Goal: Task Accomplishment & Management: Manage account settings

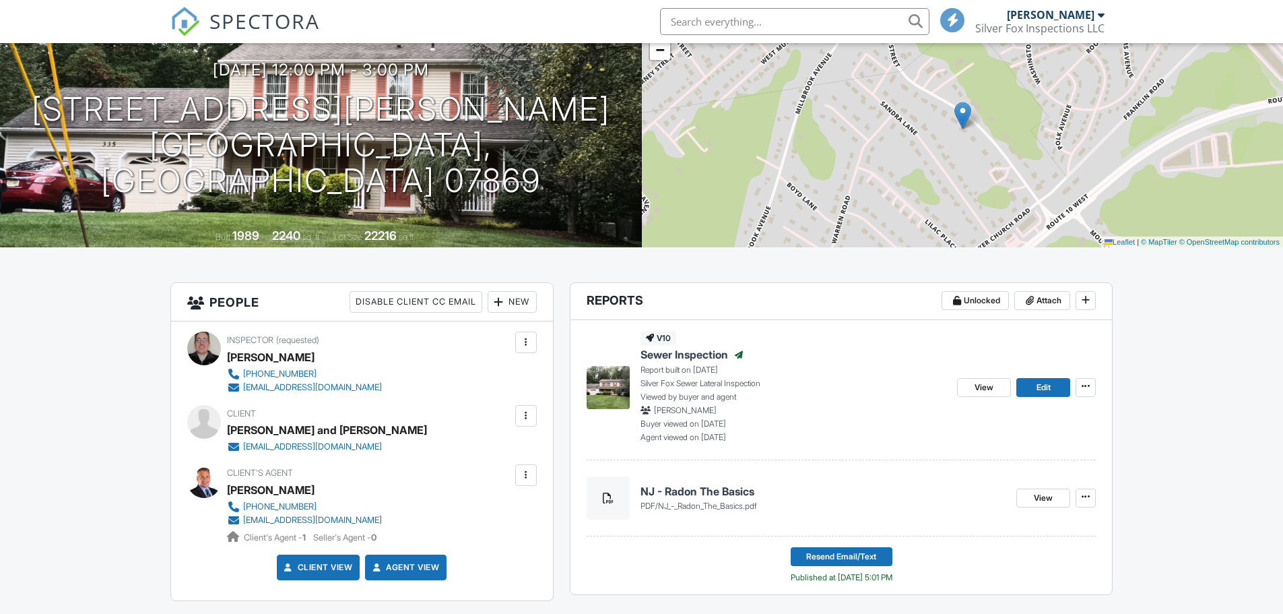
scroll to position [112, 0]
click at [527, 475] on div at bounding box center [525, 474] width 13 height 13
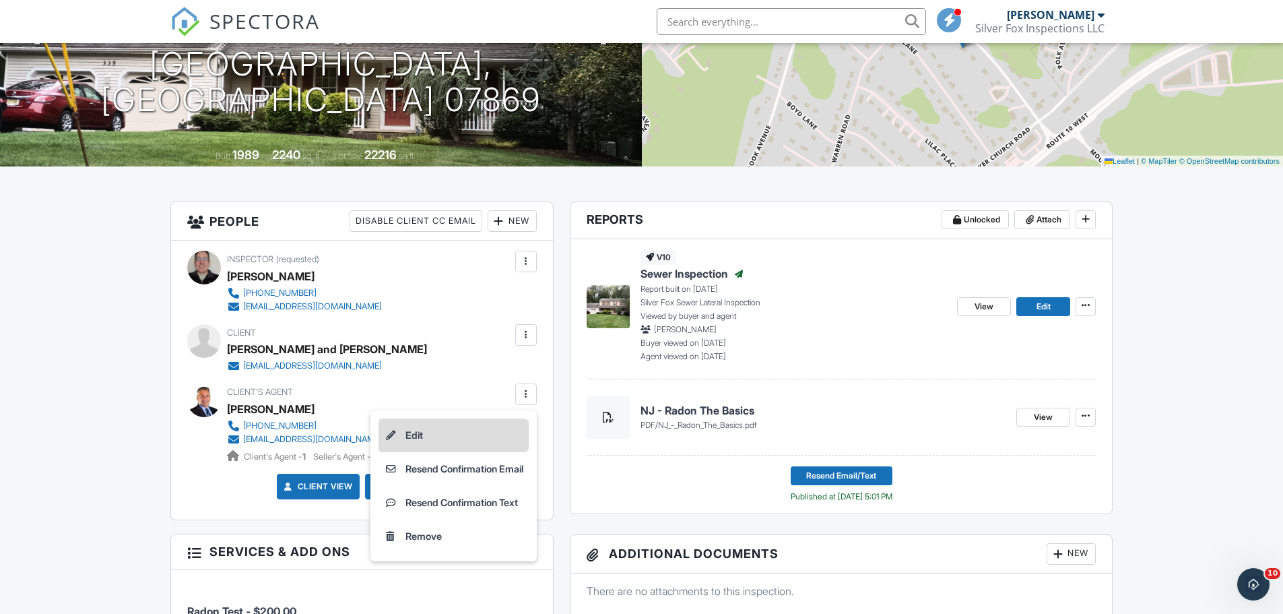
scroll to position [202, 0]
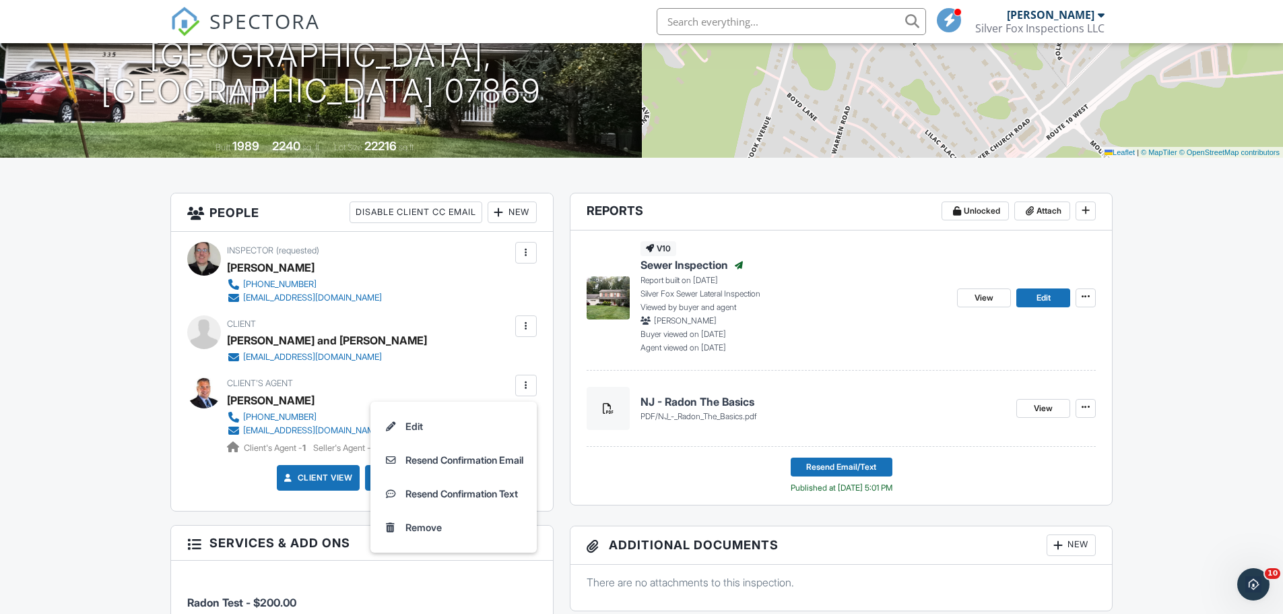
click at [463, 374] on div "Inspector (requested) Christopher Patrizzo 732-588-8120 silverfoxhomeinspection…" at bounding box center [362, 371] width 382 height 279
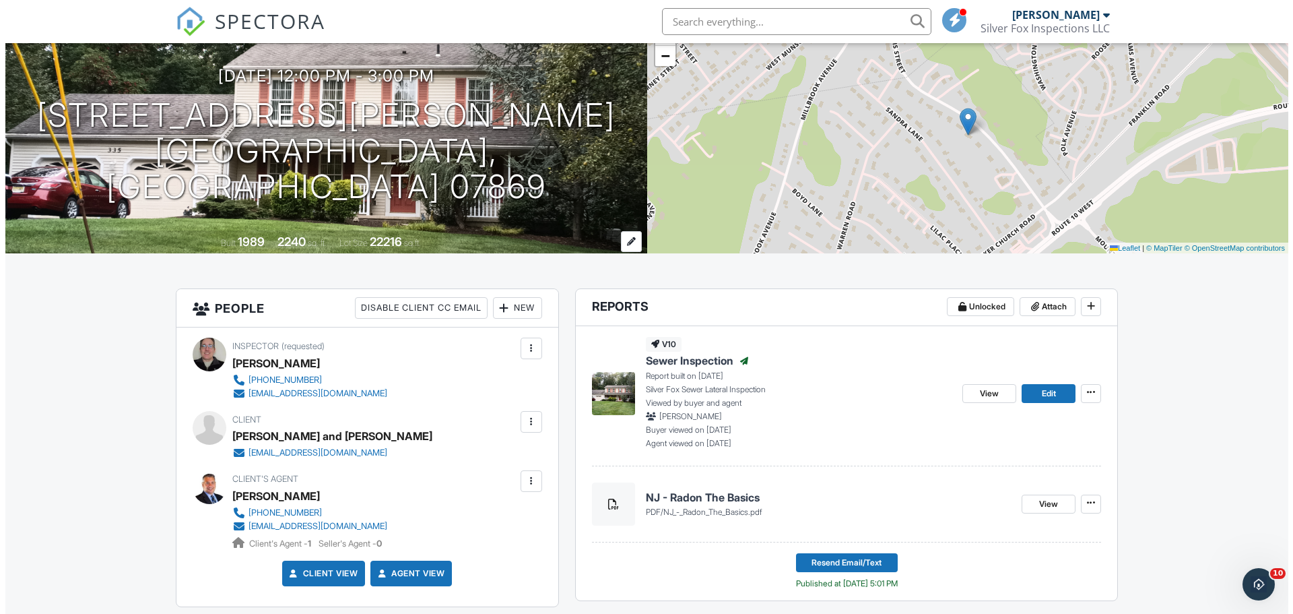
scroll to position [90, 0]
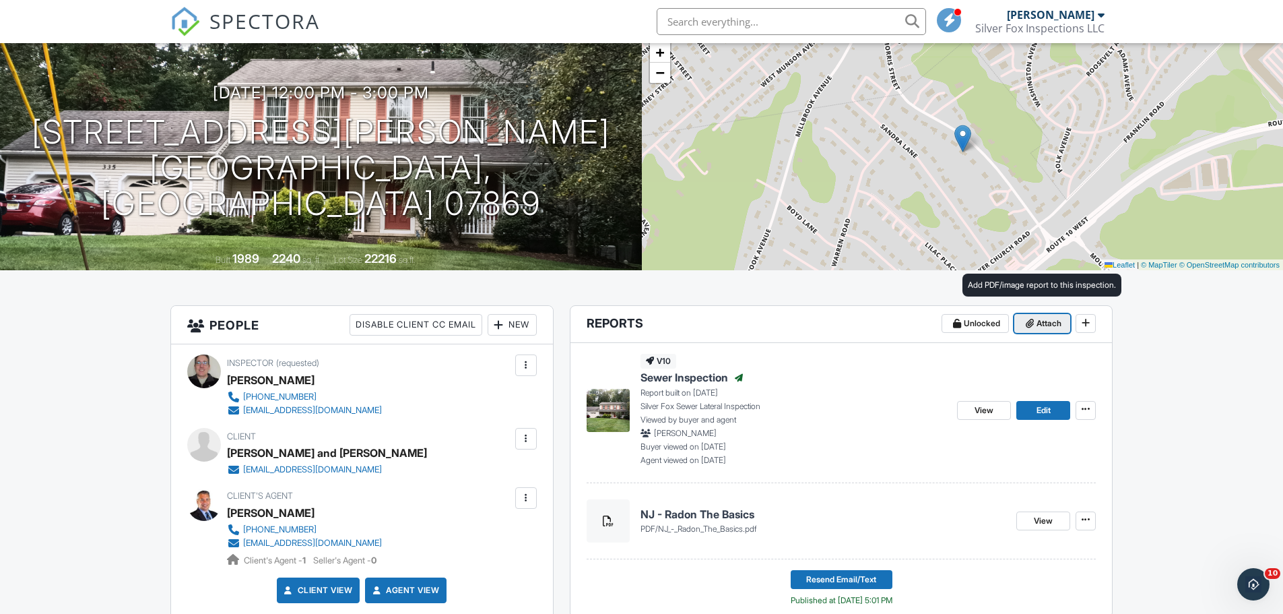
click at [1053, 319] on span "Attach" at bounding box center [1048, 323] width 25 height 13
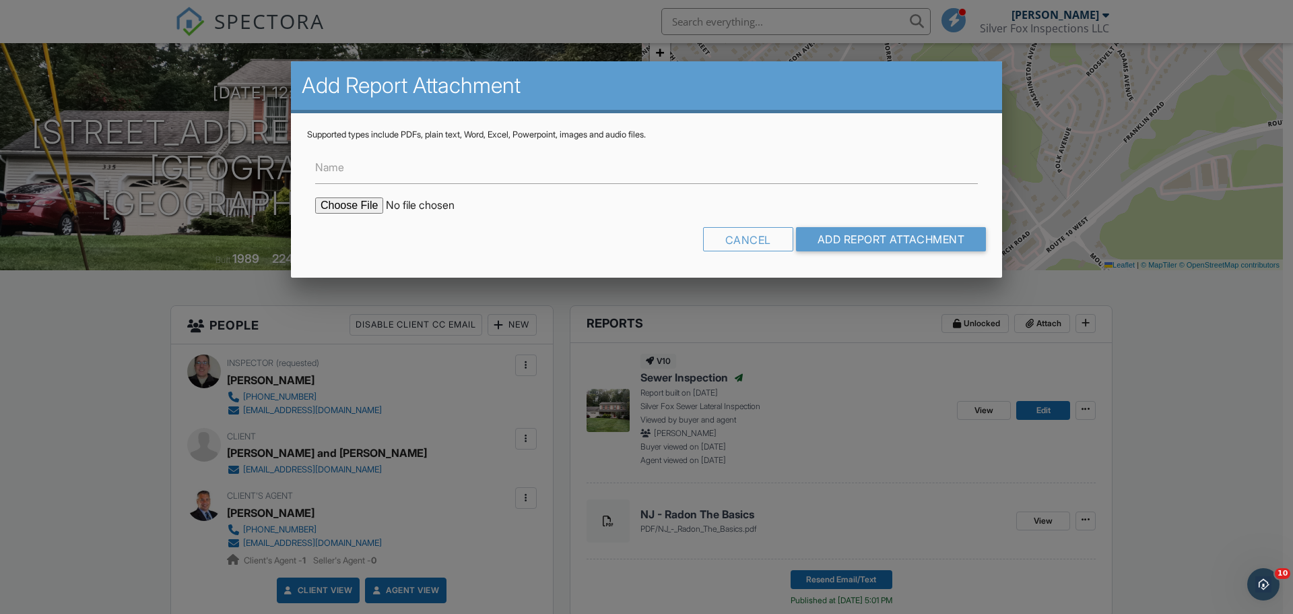
click at [350, 197] on form "Name Cancel Add Report Attachment" at bounding box center [646, 200] width 679 height 121
click at [352, 205] on input "file" at bounding box center [429, 205] width 229 height 16
type input "C:\fakepath\Randolph___New_Jersey_07869_Sporecyte_Report.pdf"
click at [900, 243] on input "Add Report Attachment" at bounding box center [891, 239] width 191 height 24
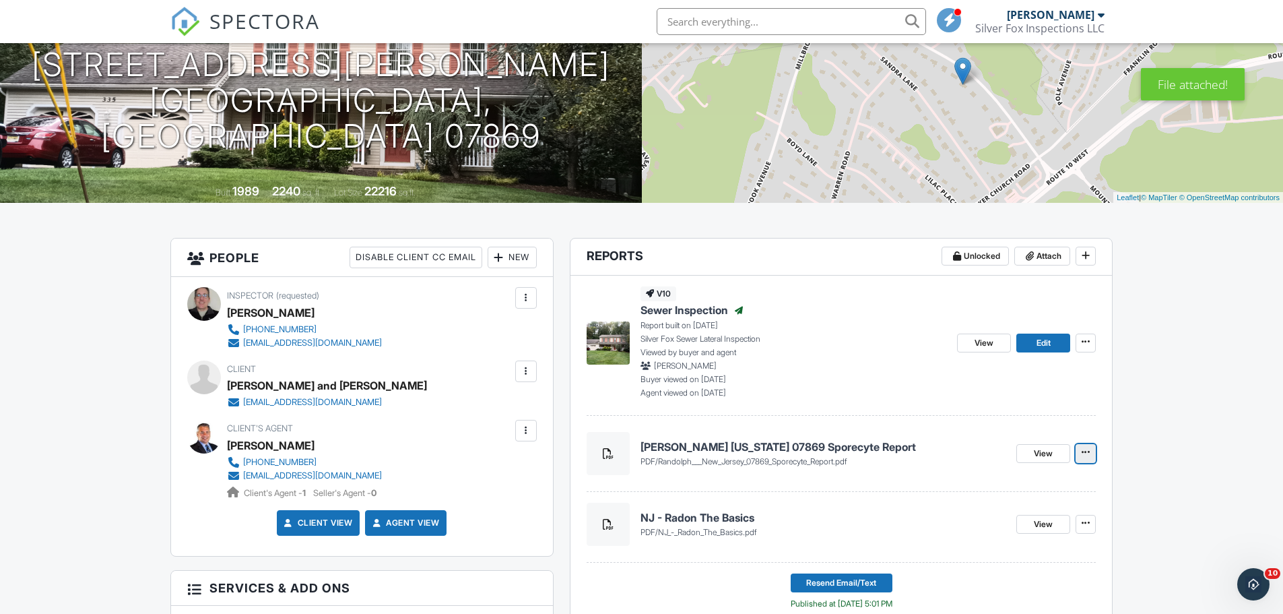
click at [1084, 454] on icon at bounding box center [1086, 451] width 8 height 9
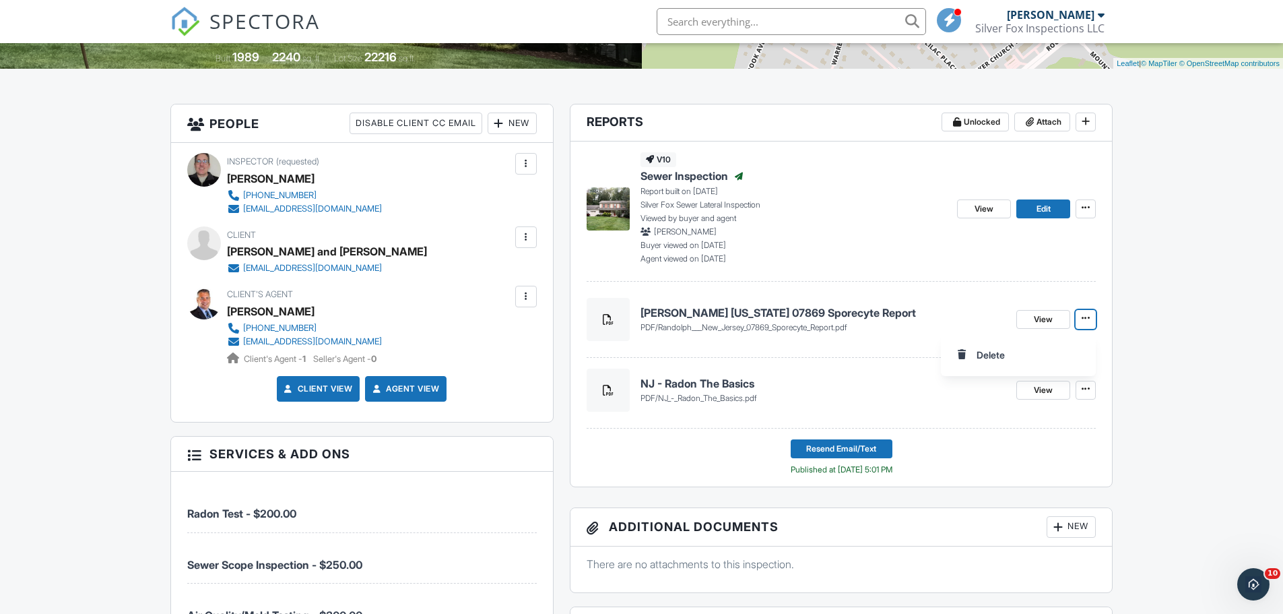
scroll to position [292, 0]
click at [834, 449] on span "Resend Email/Text" at bounding box center [841, 447] width 70 height 13
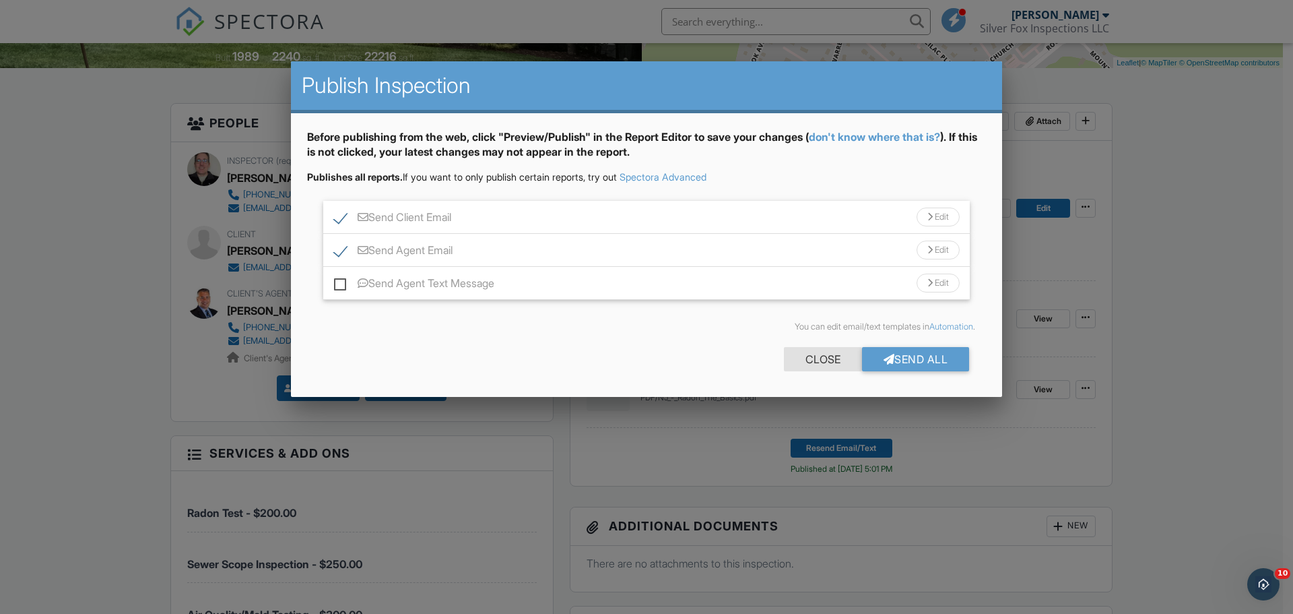
click at [814, 352] on div "Close" at bounding box center [823, 359] width 78 height 24
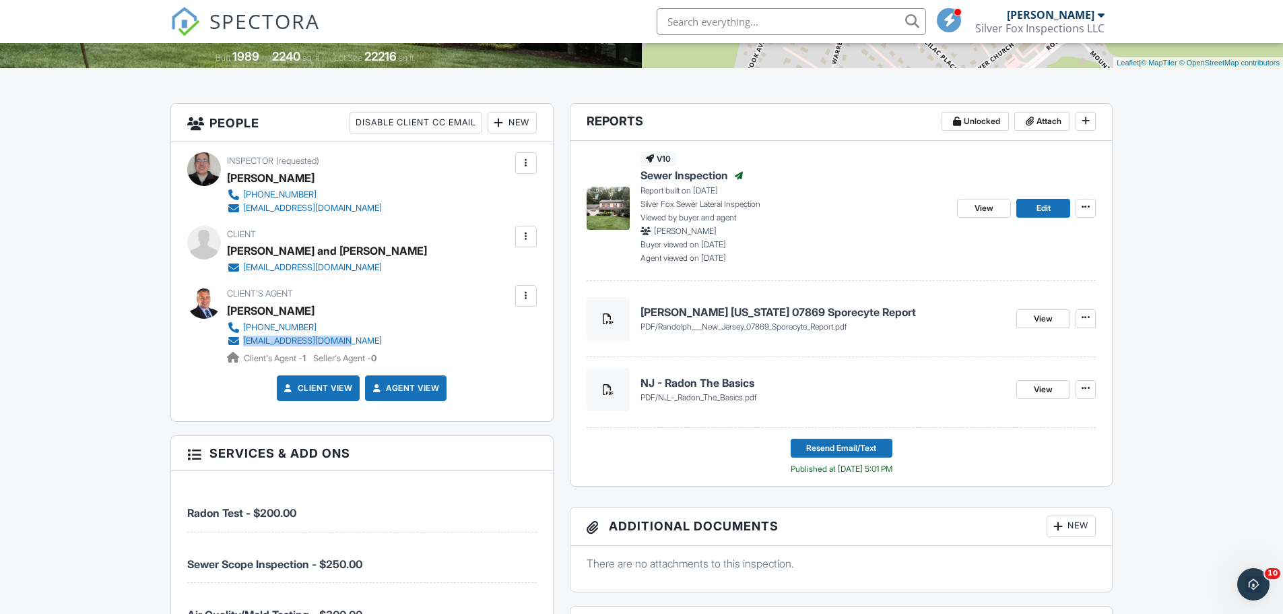
drag, startPoint x: 405, startPoint y: 342, endPoint x: 239, endPoint y: 347, distance: 165.7
click at [239, 347] on div "Client's Agent [PERSON_NAME] [PHONE_NUMBER] [EMAIL_ADDRESS][DOMAIN_NAME] Client…" at bounding box center [337, 324] width 220 height 79
copy link "[EMAIL_ADDRESS][DOMAIN_NAME]"
click at [385, 283] on div "Inspector (requested) [PERSON_NAME] [PHONE_NUMBER] [EMAIL_ADDRESS][DOMAIN_NAME]…" at bounding box center [362, 281] width 382 height 279
drag, startPoint x: 366, startPoint y: 265, endPoint x: 241, endPoint y: 271, distance: 125.4
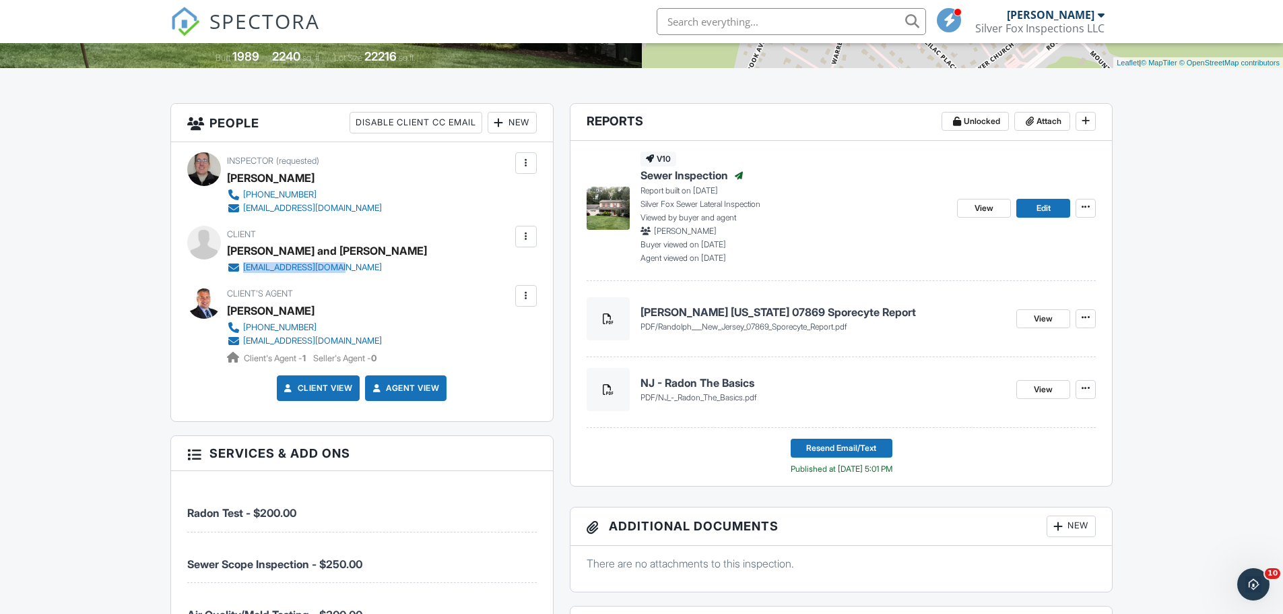
click at [241, 271] on div "[EMAIL_ADDRESS][DOMAIN_NAME]" at bounding box center [327, 267] width 200 height 13
copy link "[EMAIL_ADDRESS][DOMAIN_NAME]"
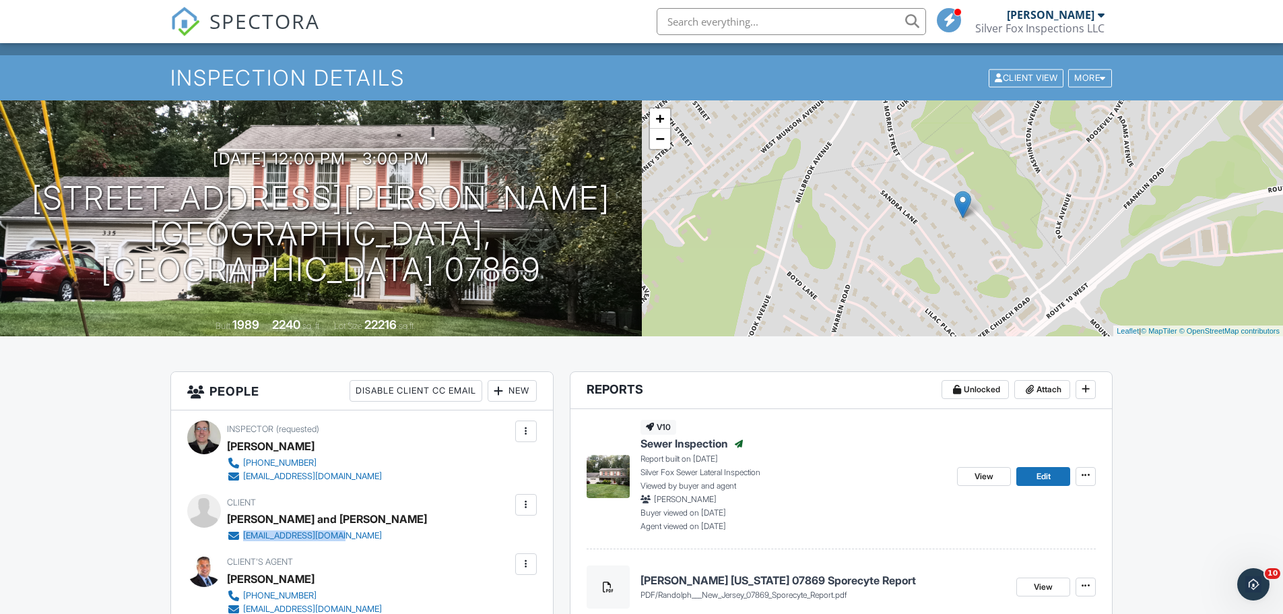
scroll to position [0, 0]
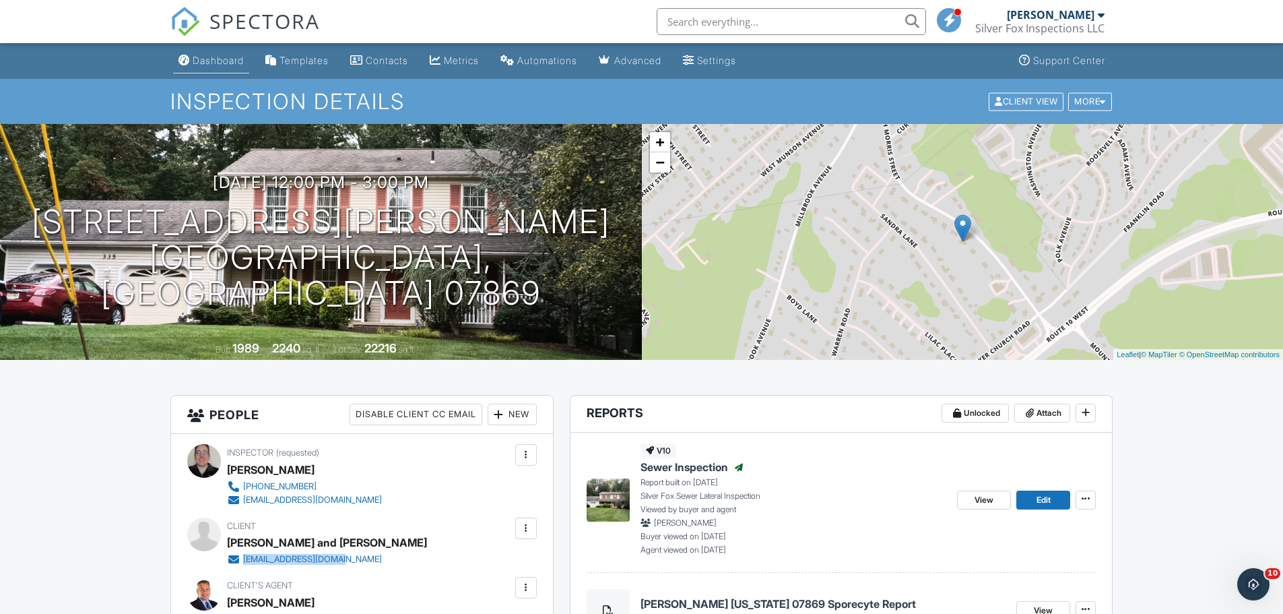
click at [218, 67] on link "Dashboard" at bounding box center [211, 60] width 76 height 25
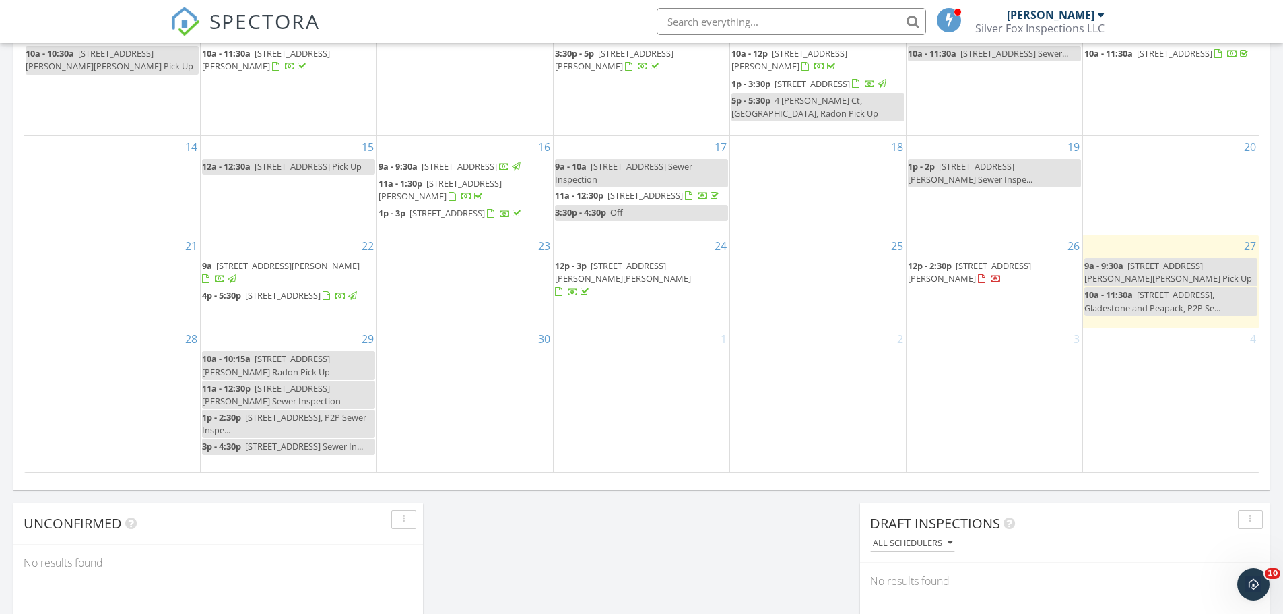
scroll to position [786, 0]
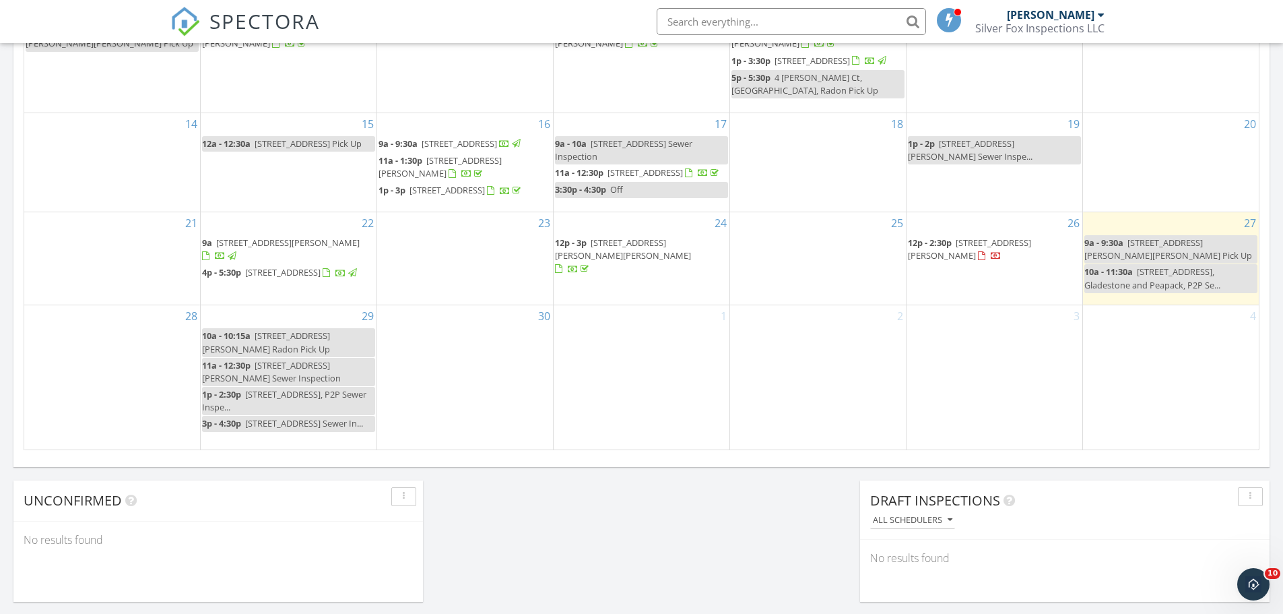
click at [1000, 254] on span "[STREET_ADDRESS][PERSON_NAME]" at bounding box center [969, 248] width 123 height 25
click at [1102, 24] on div "Silver Fox Inspections LLC" at bounding box center [1039, 28] width 129 height 13
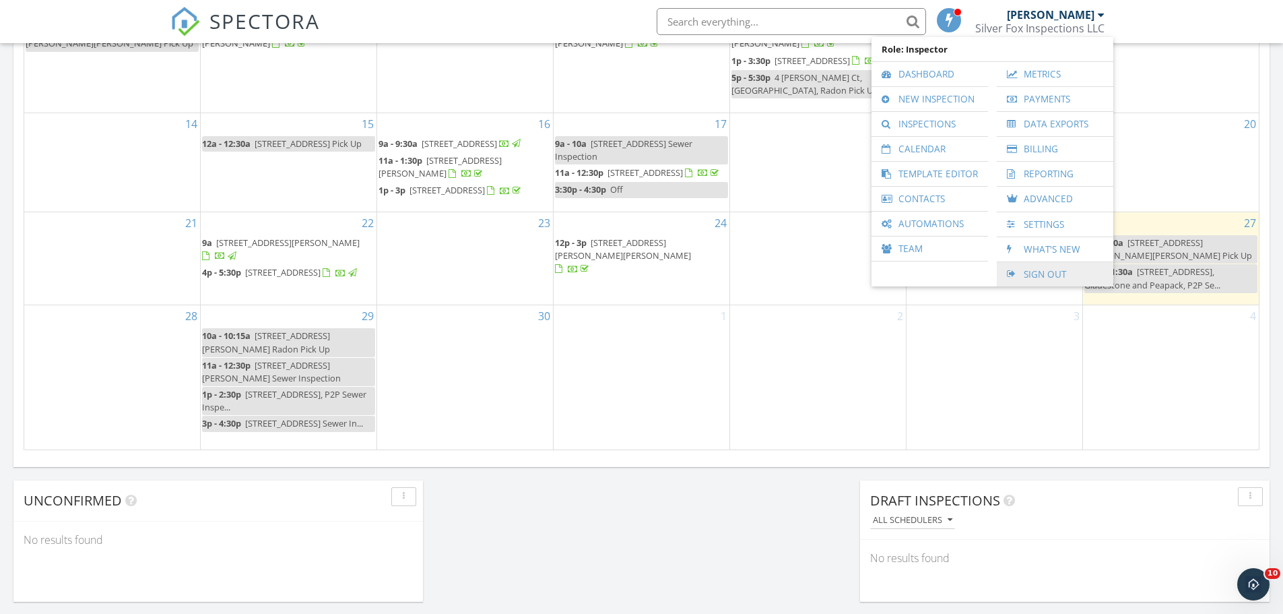
click at [1067, 273] on link "Sign Out" at bounding box center [1054, 274] width 103 height 24
